Goal: Book appointment/travel/reservation

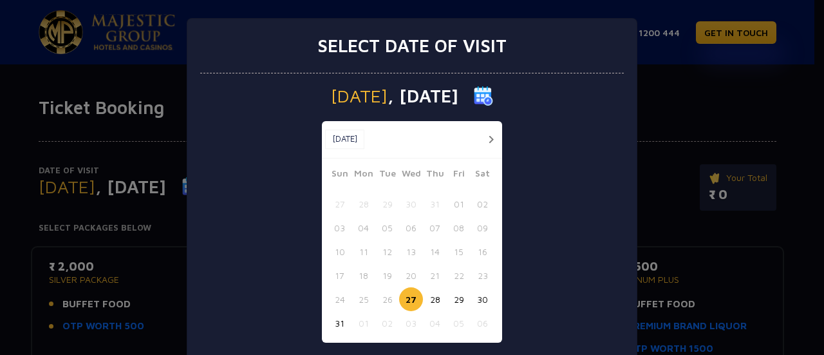
click at [488, 144] on button "button" at bounding box center [491, 139] width 16 height 16
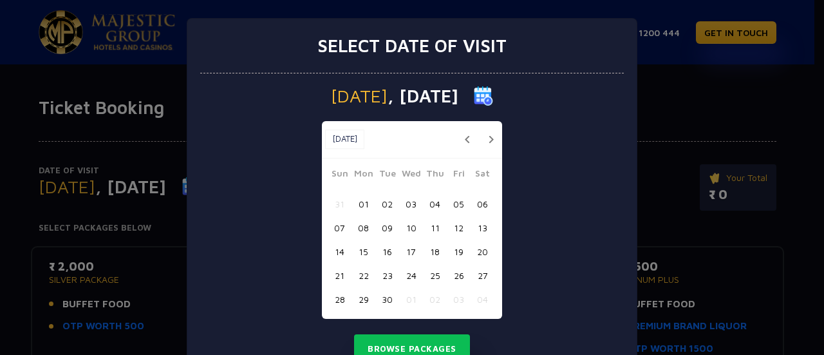
click at [476, 140] on div at bounding box center [487, 139] width 24 height 16
click at [484, 140] on button "button" at bounding box center [491, 139] width 16 height 16
click at [451, 200] on button "03" at bounding box center [459, 204] width 24 height 24
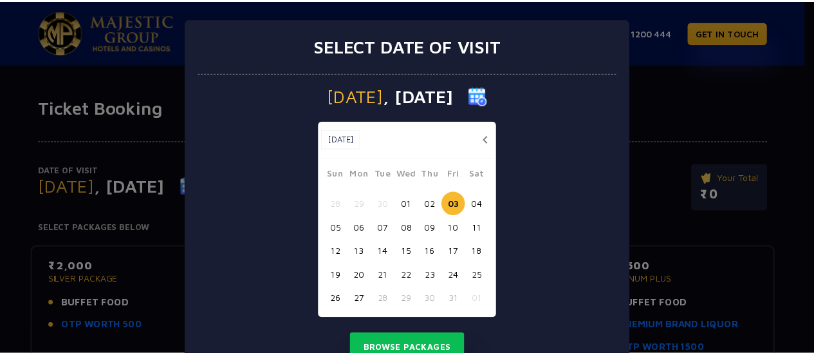
scroll to position [52, 0]
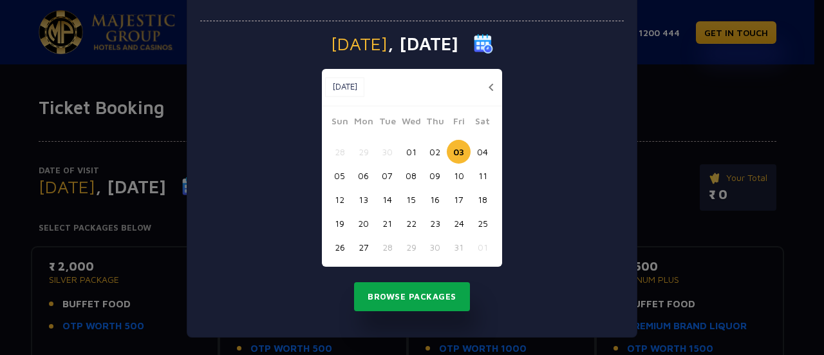
click at [425, 293] on button "Browse Packages" at bounding box center [412, 297] width 116 height 30
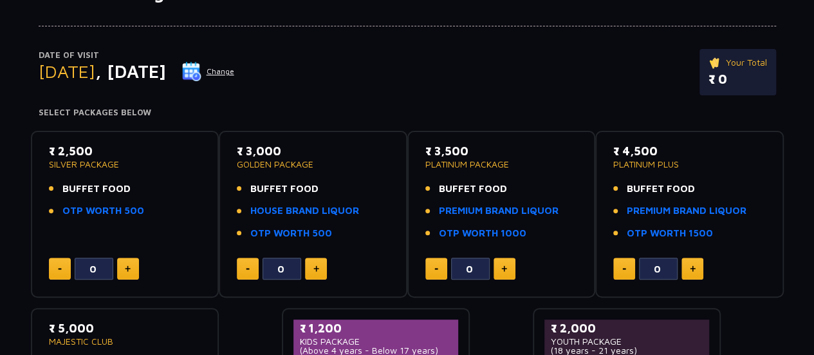
scroll to position [116, 0]
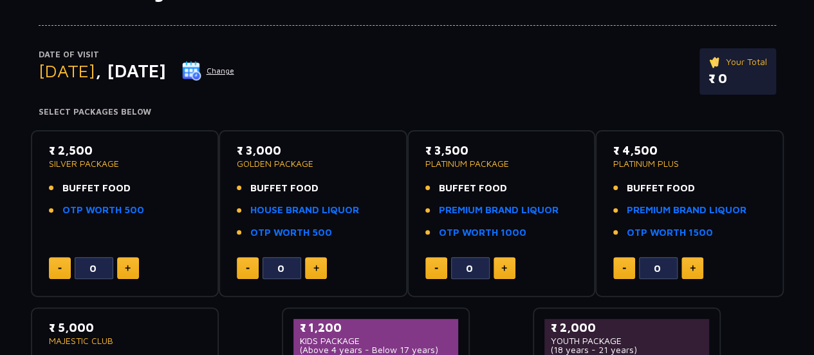
click at [133, 264] on button at bounding box center [128, 268] width 22 height 22
type input "4"
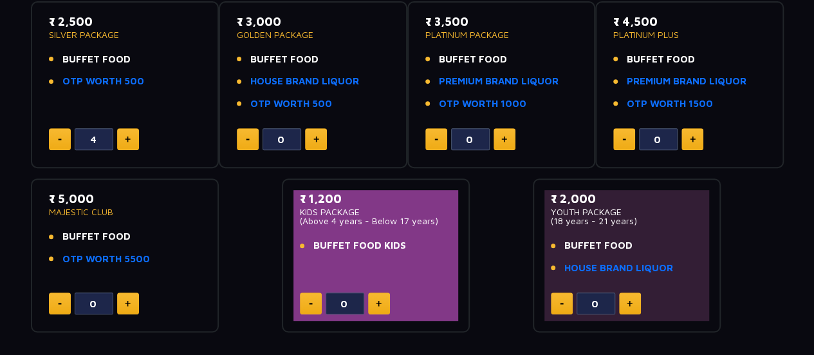
scroll to position [252, 0]
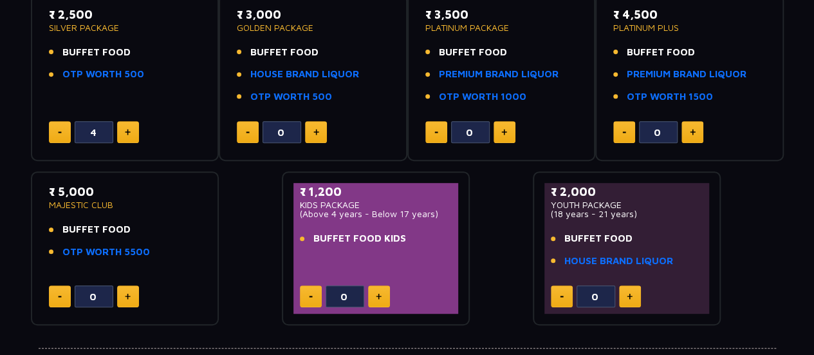
click at [375, 296] on button at bounding box center [379, 296] width 22 height 22
type input "1"
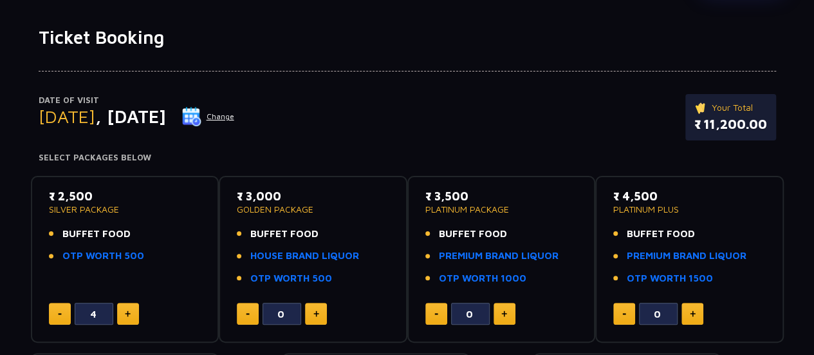
scroll to position [0, 0]
